Goal: Task Accomplishment & Management: Use online tool/utility

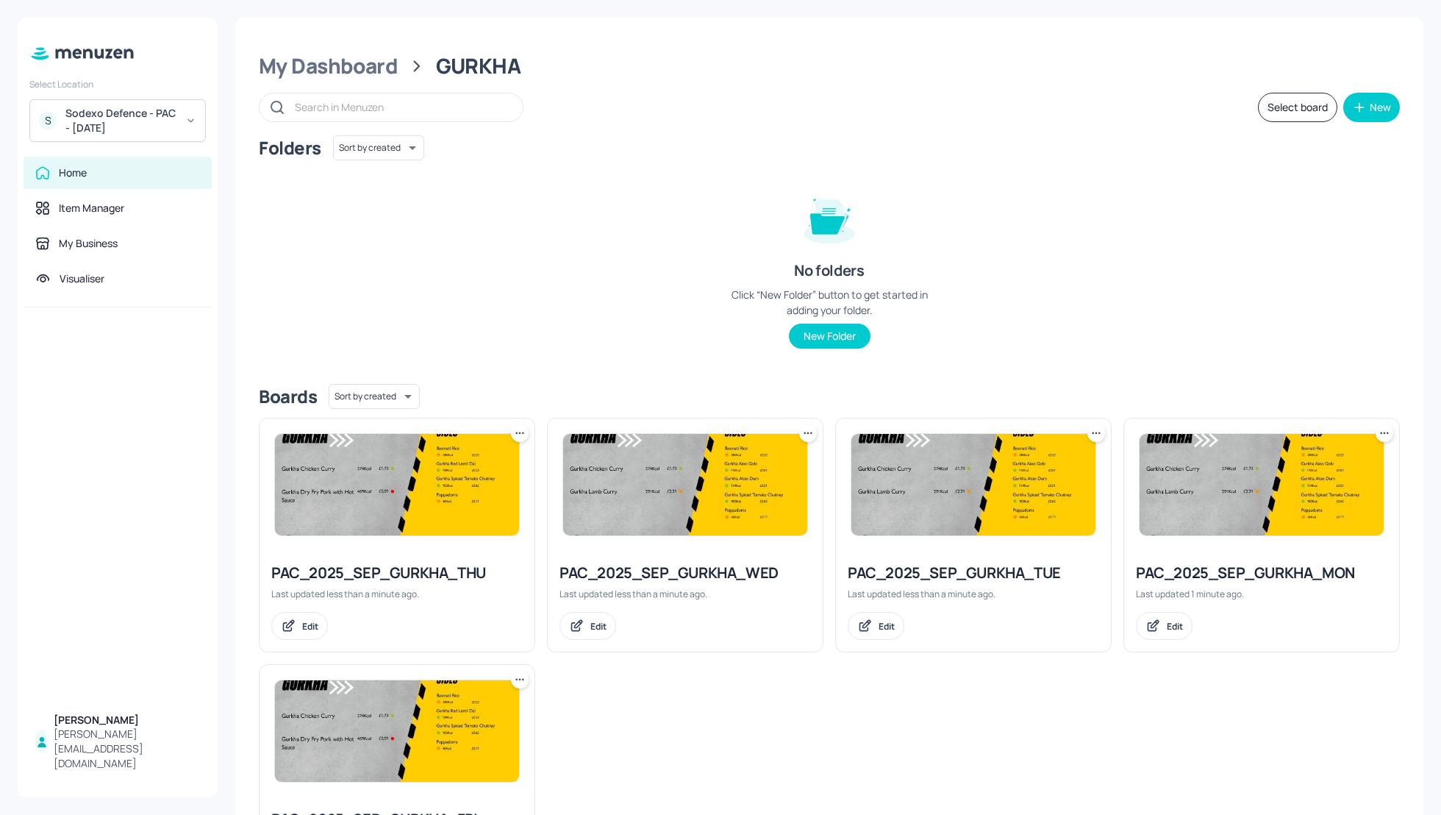
click at [89, 126] on div "Sodexo Defence - PAC - September 2025" at bounding box center [120, 120] width 111 height 29
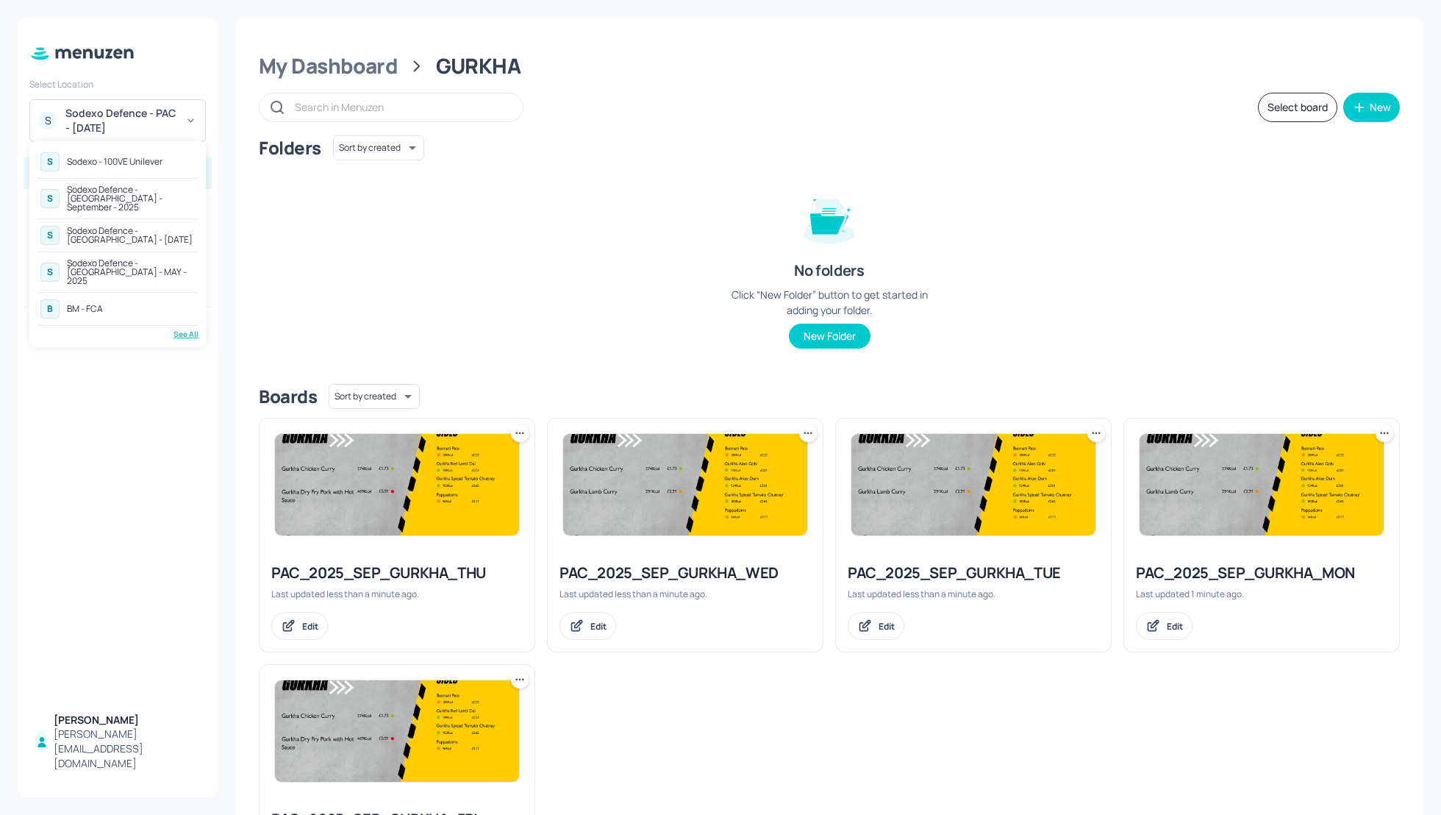
click at [111, 259] on div "Sodexo Defence - Colchester - MAY - 2025" at bounding box center [131, 272] width 128 height 26
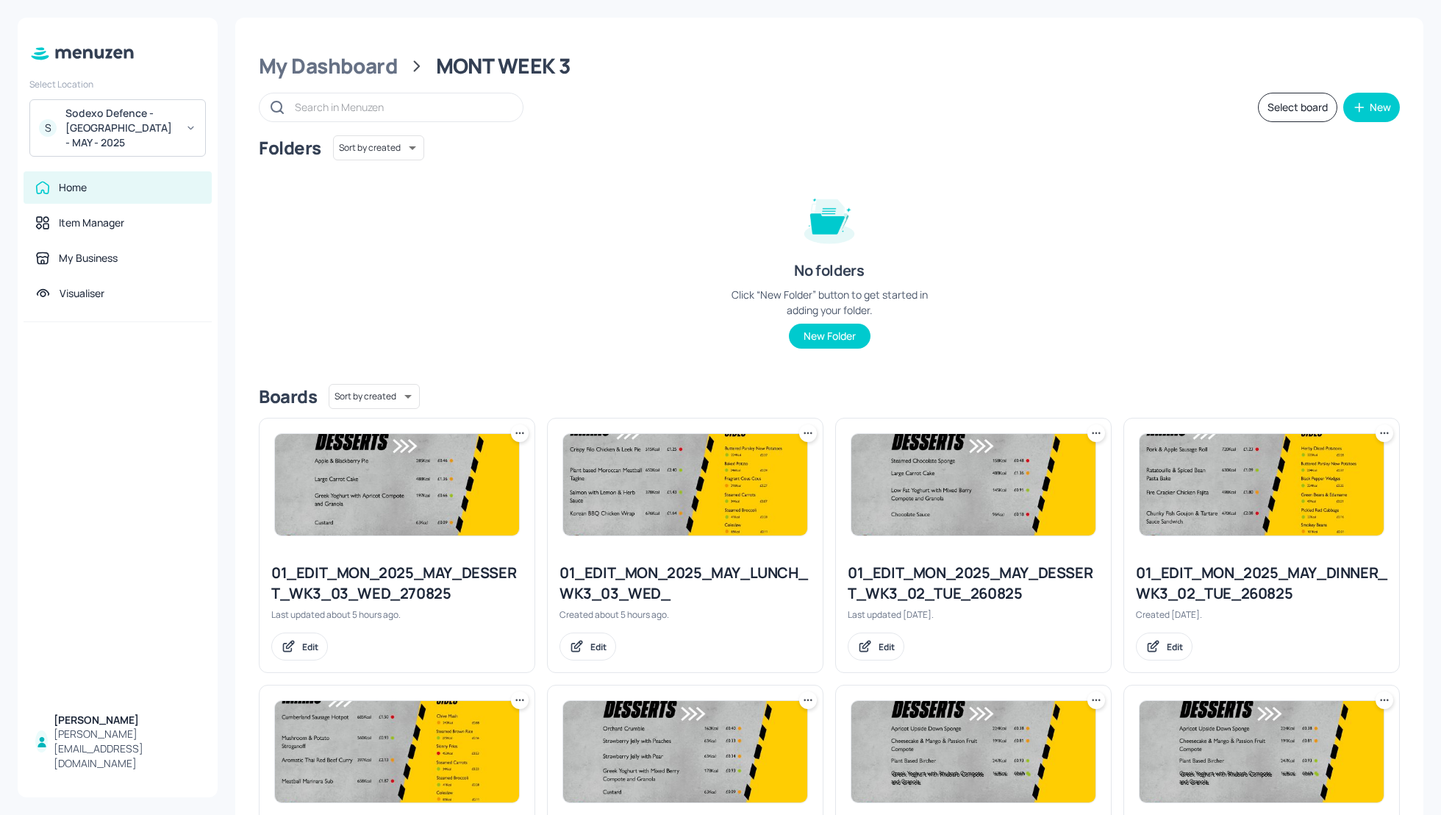
click at [1009, 215] on div "Folders Sort by created id ​ No folders Click “New Folder” button to get starte…" at bounding box center [829, 253] width 1141 height 237
click at [1092, 259] on div "Folders Sort by created id ​ No folders Click “New Folder” button to get starte…" at bounding box center [829, 253] width 1141 height 237
click at [303, 57] on div "My Dashboard" at bounding box center [328, 66] width 139 height 26
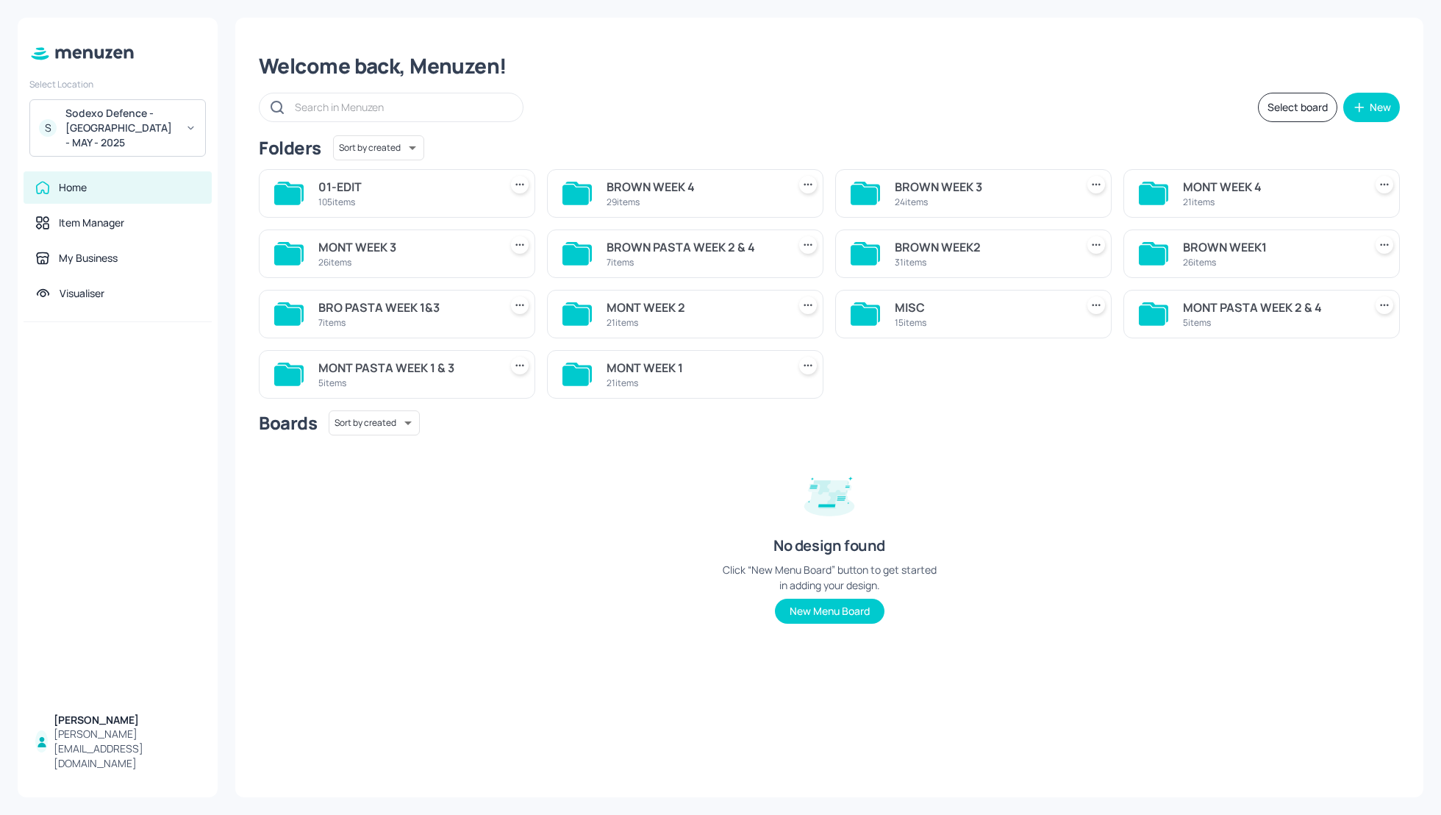
click at [993, 111] on div "Select board New" at bounding box center [829, 107] width 1141 height 29
click at [937, 193] on div "BROWN WEEK 3" at bounding box center [982, 187] width 175 height 18
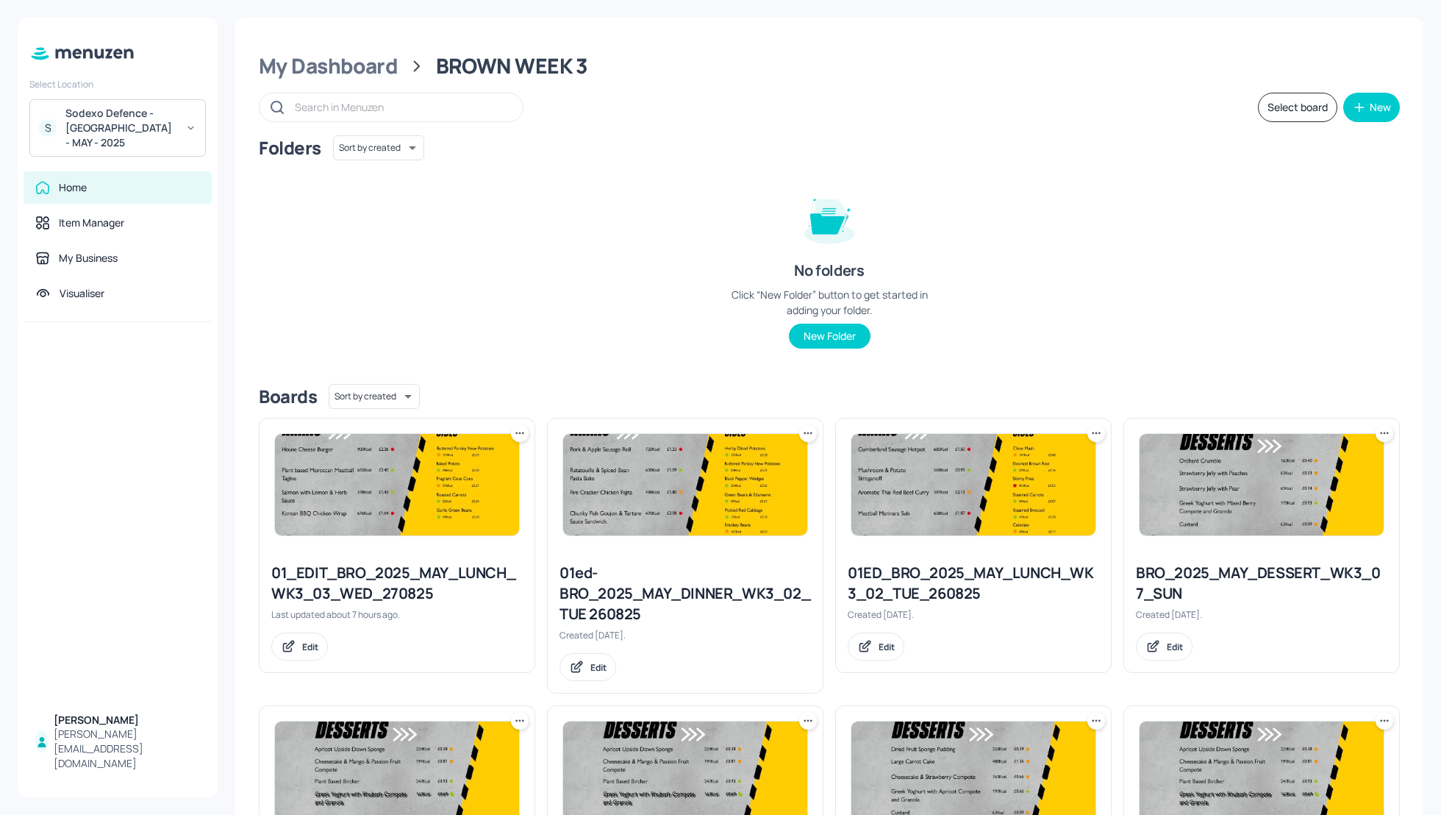
click at [1114, 201] on div "Folders Sort by created id ​ No folders Click “New Folder” button to get starte…" at bounding box center [829, 253] width 1141 height 237
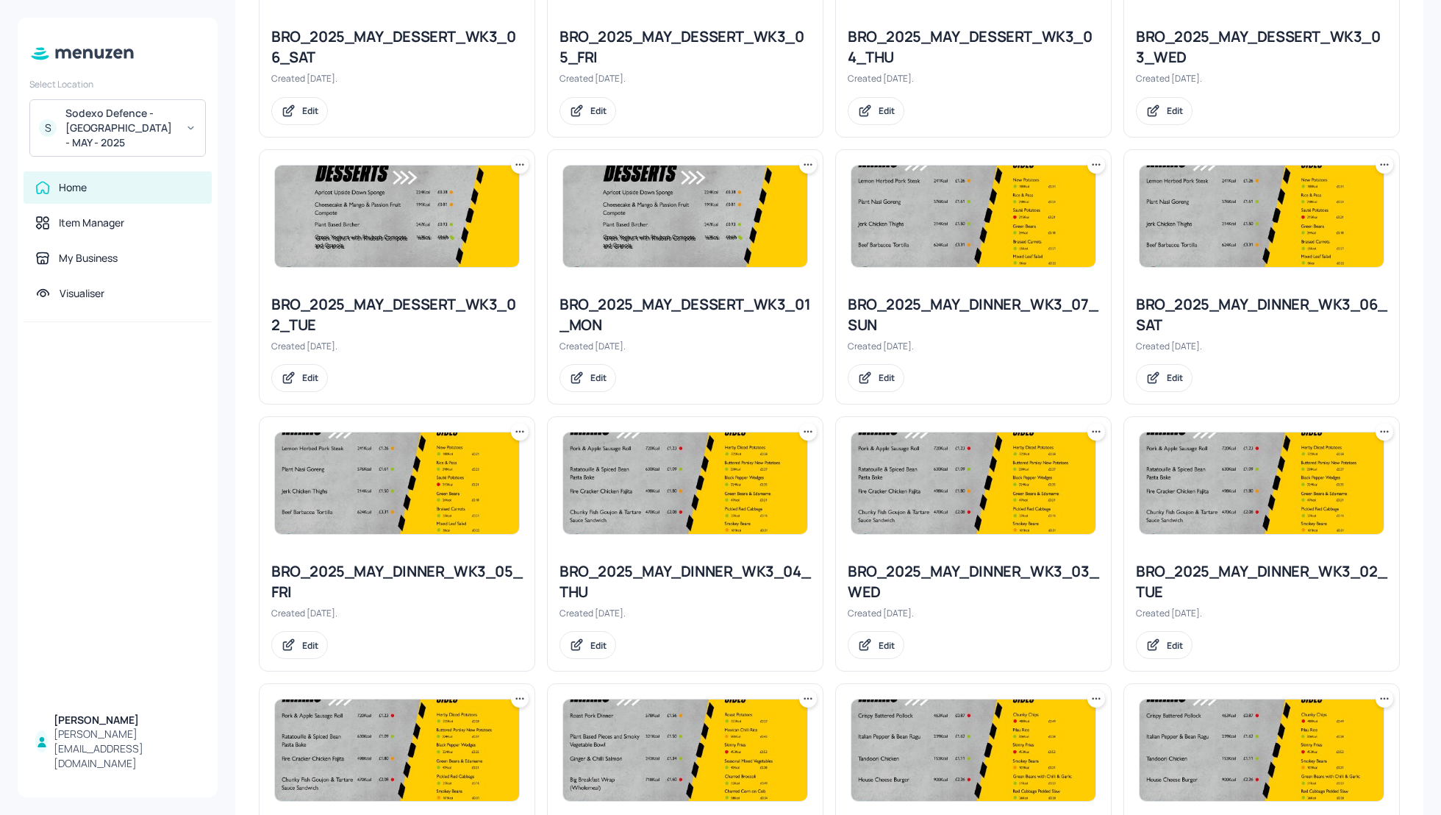
scroll to position [862, 0]
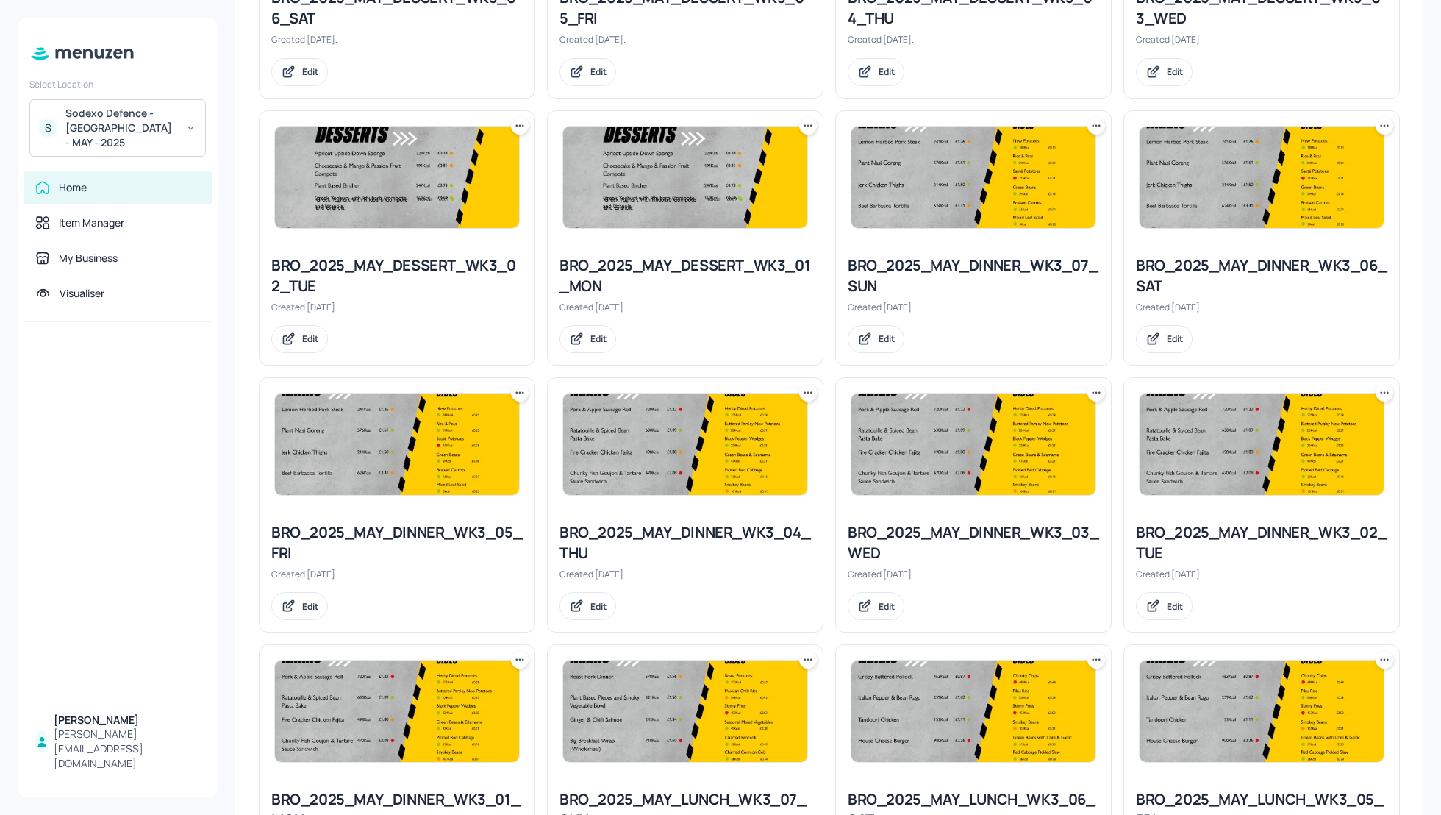
click at [1098, 390] on icon at bounding box center [1096, 392] width 15 height 15
click at [1020, 439] on p "Duplicate" at bounding box center [1021, 443] width 40 height 13
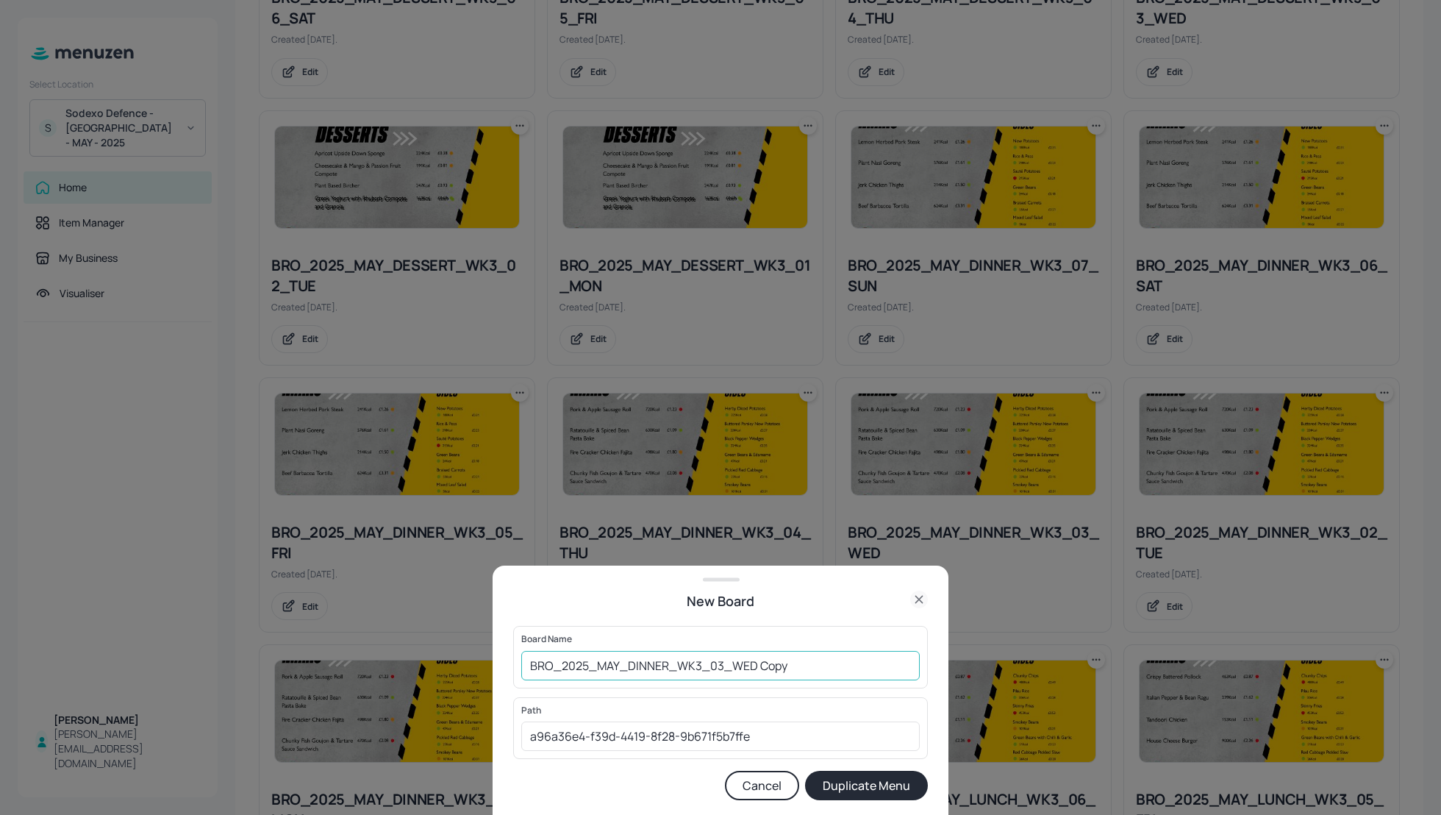
click at [532, 670] on input "BRO_2025_MAY_DINNER_WK3_03_WED Copy" at bounding box center [720, 665] width 398 height 29
click at [842, 657] on input "01_EDIT_BRO_2025_MAY_DINNER_WK3_03_WED Copy" at bounding box center [720, 665] width 398 height 29
type input "01_EDIT_BRO_2025_MAY_DINNER_WK3_03_WED_270825"
click at [884, 784] on button "Duplicate Menu" at bounding box center [866, 784] width 123 height 29
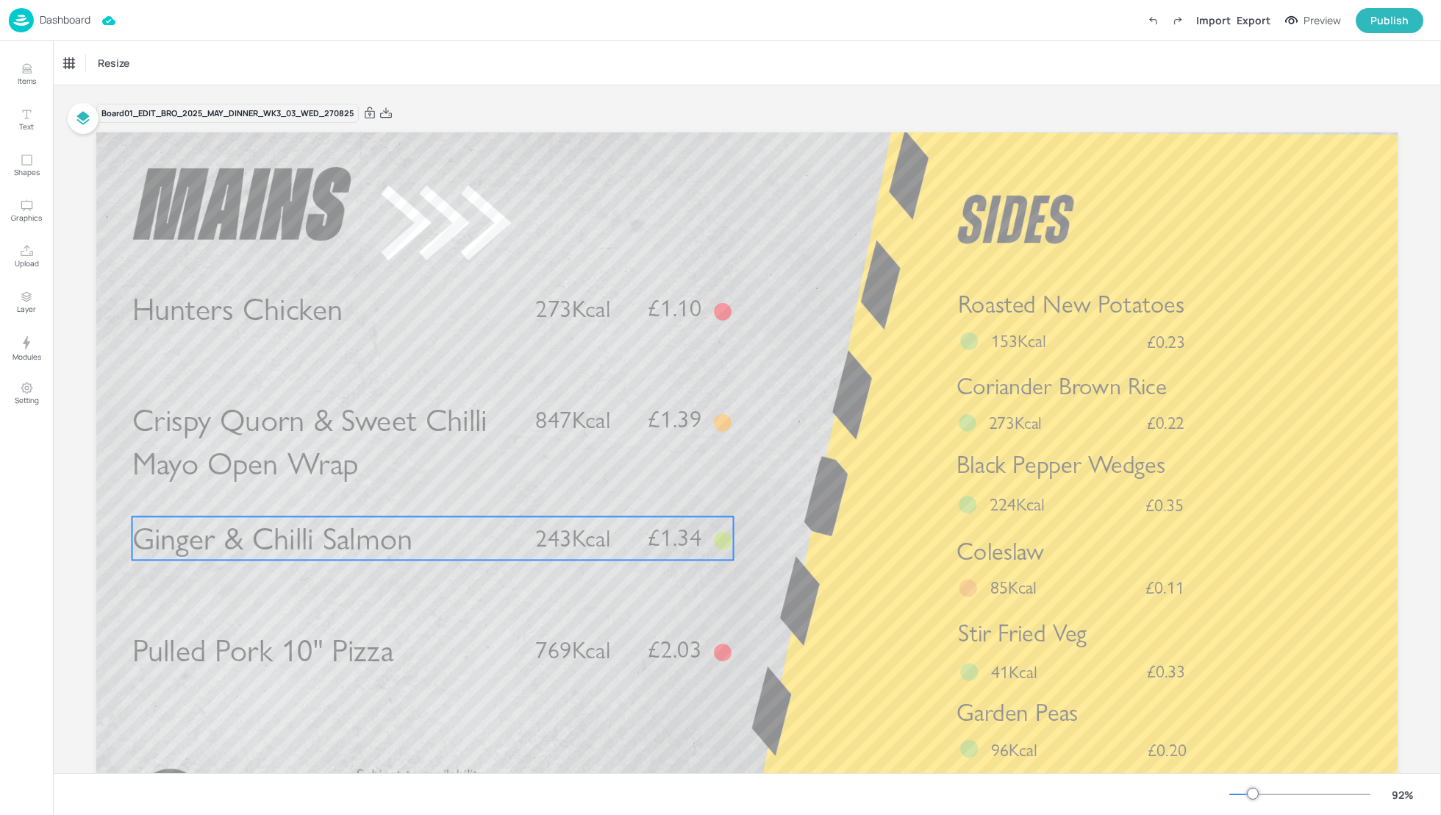
click at [294, 537] on span "Ginger & Chilli Salmon" at bounding box center [272, 538] width 281 height 38
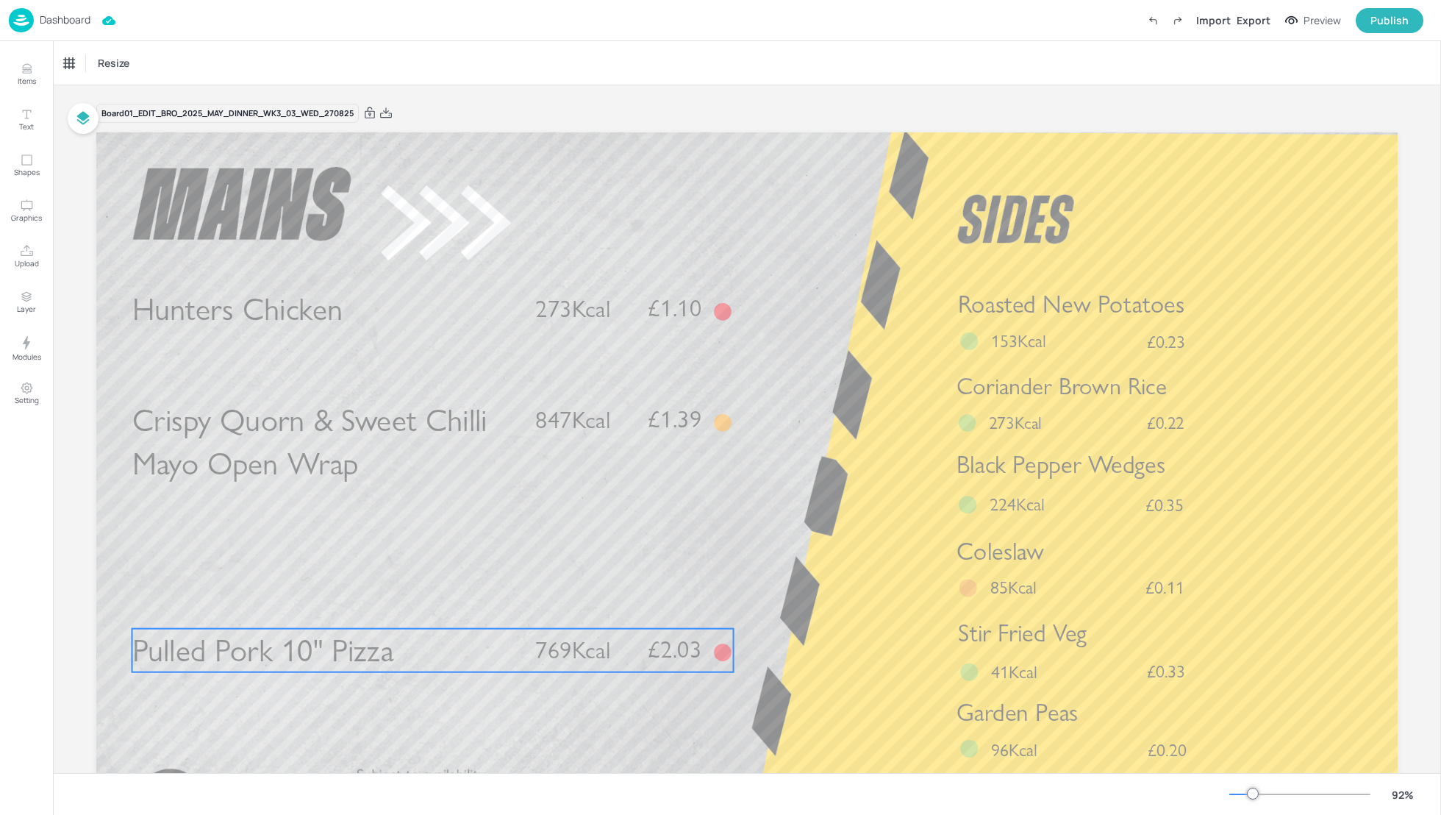
click at [329, 651] on span "Pulled Pork 10" Pizza" at bounding box center [263, 650] width 262 height 38
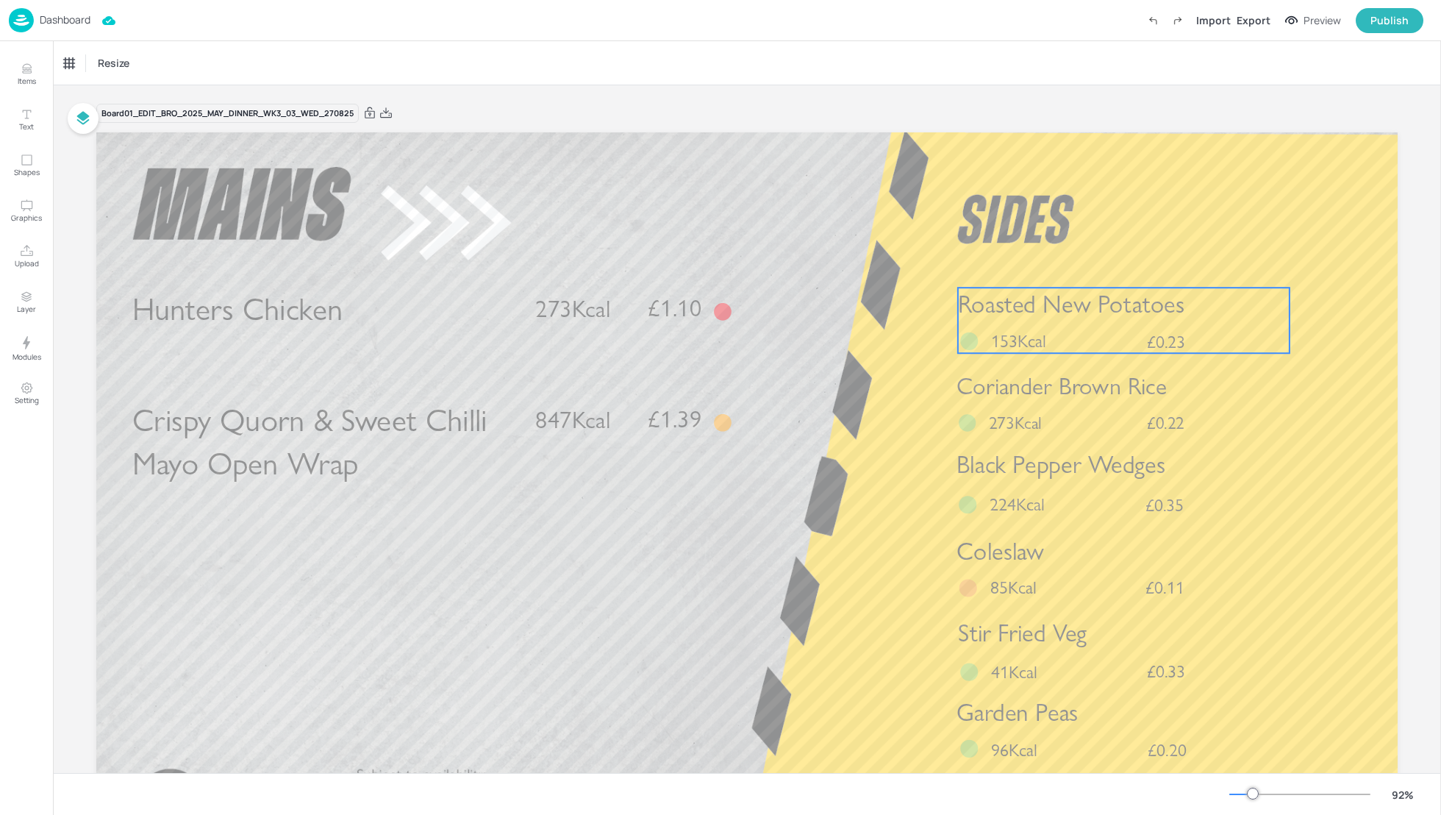
click at [1054, 315] on span "Roasted New Potatoes" at bounding box center [1071, 304] width 226 height 29
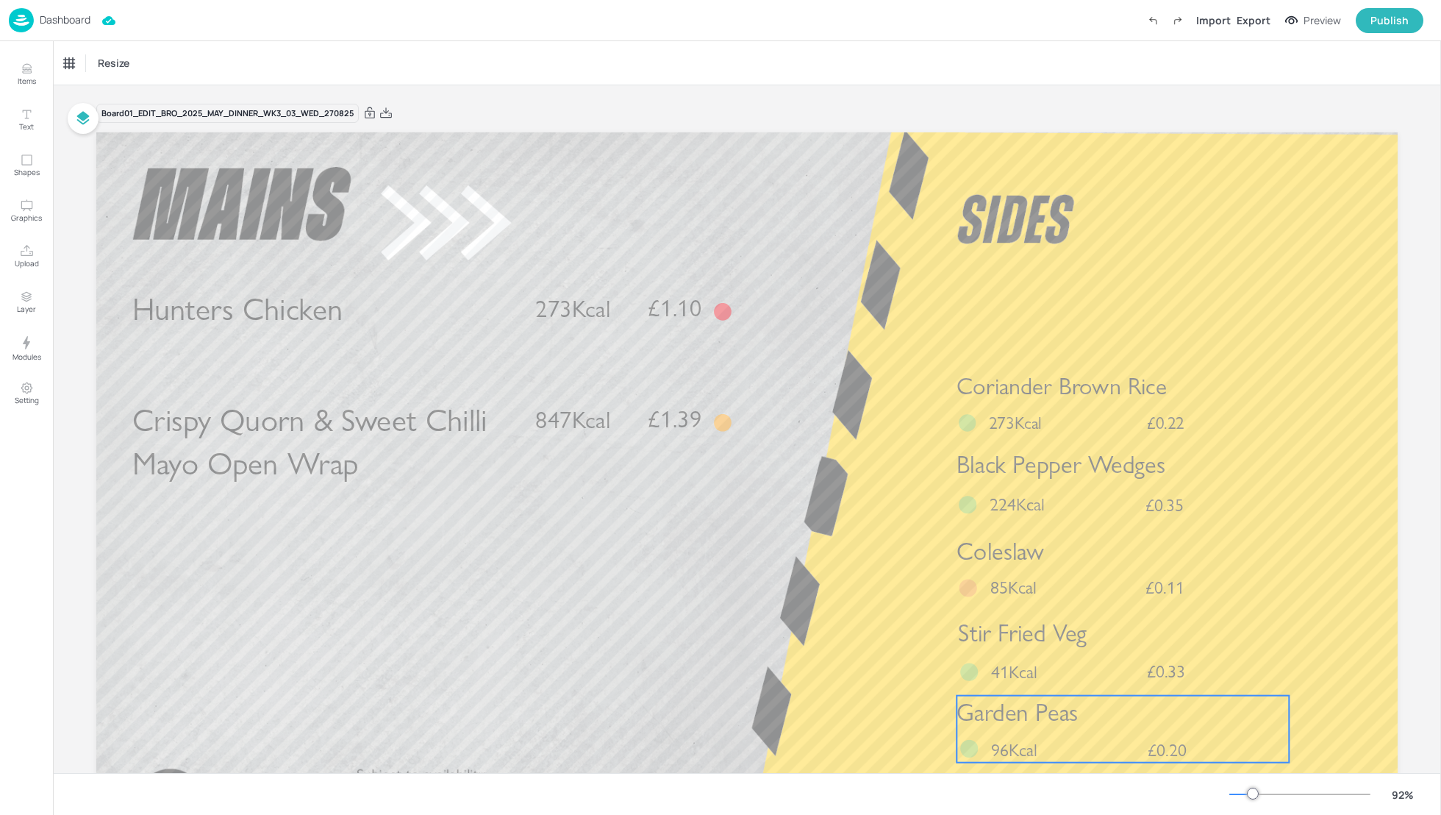
click at [1058, 757] on p "96Kcal" at bounding box center [1026, 749] width 70 height 25
click at [1122, 669] on icon at bounding box center [1123, 671] width 12 height 12
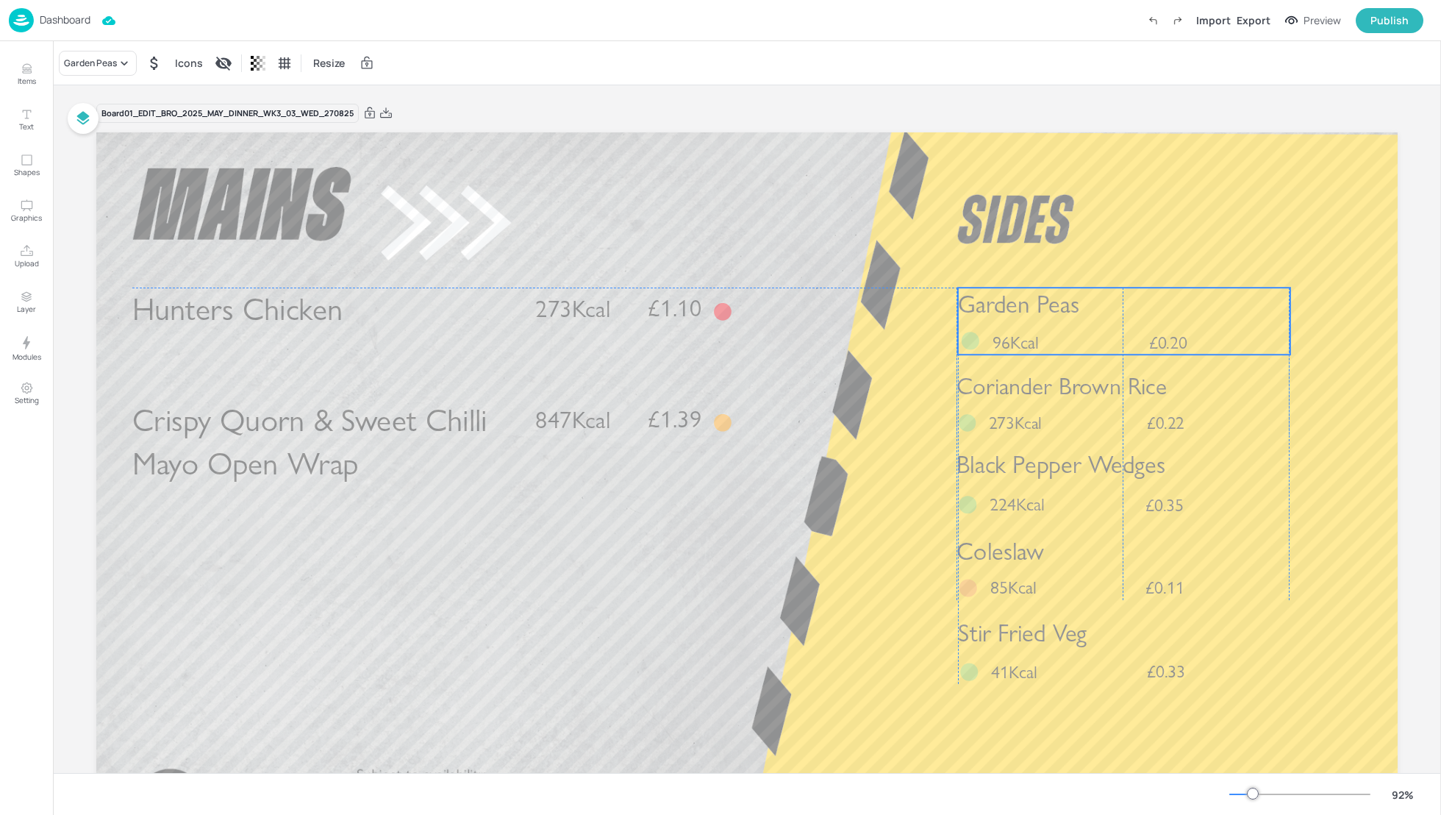
drag, startPoint x: 1123, startPoint y: 710, endPoint x: 1123, endPoint y: 302, distance: 408.0
click at [1123, 302] on p "Garden Peas" at bounding box center [1124, 304] width 332 height 34
click at [991, 319] on span "Garden Peas" at bounding box center [1018, 304] width 121 height 29
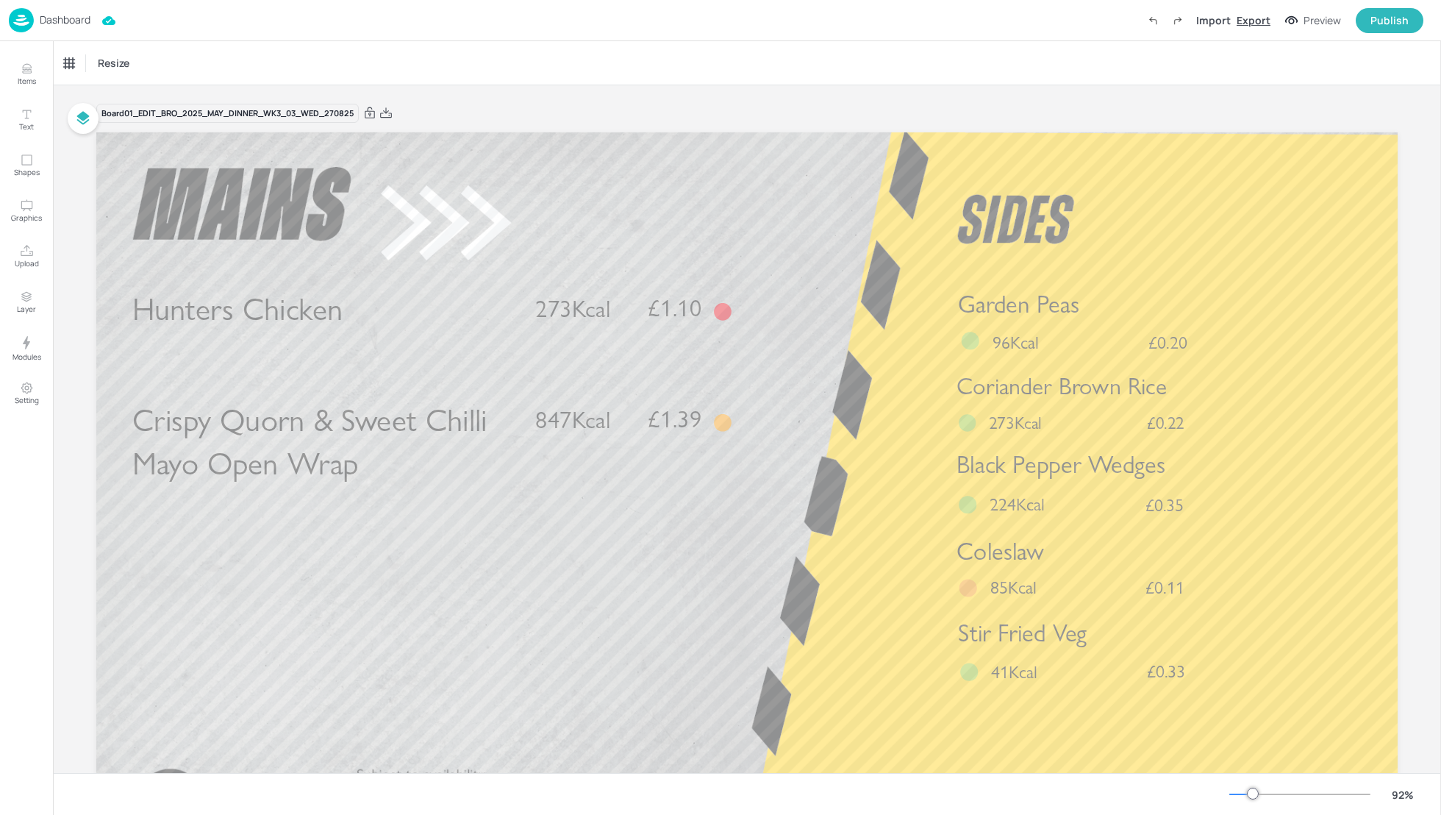
click at [1254, 23] on div "Export" at bounding box center [1254, 19] width 34 height 15
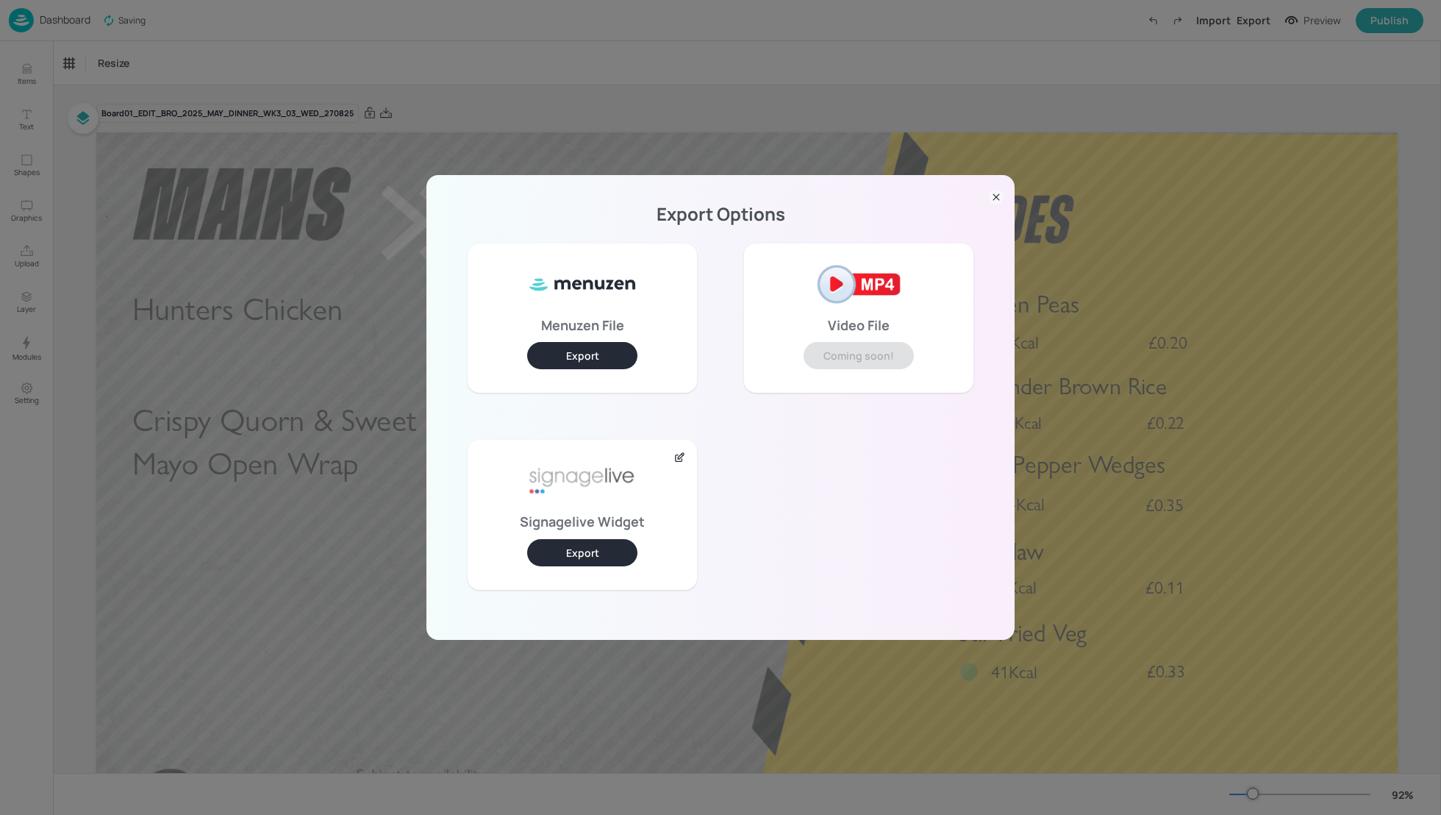
click at [602, 561] on button "Export" at bounding box center [582, 552] width 110 height 27
